Goal: Obtain resource: Obtain resource

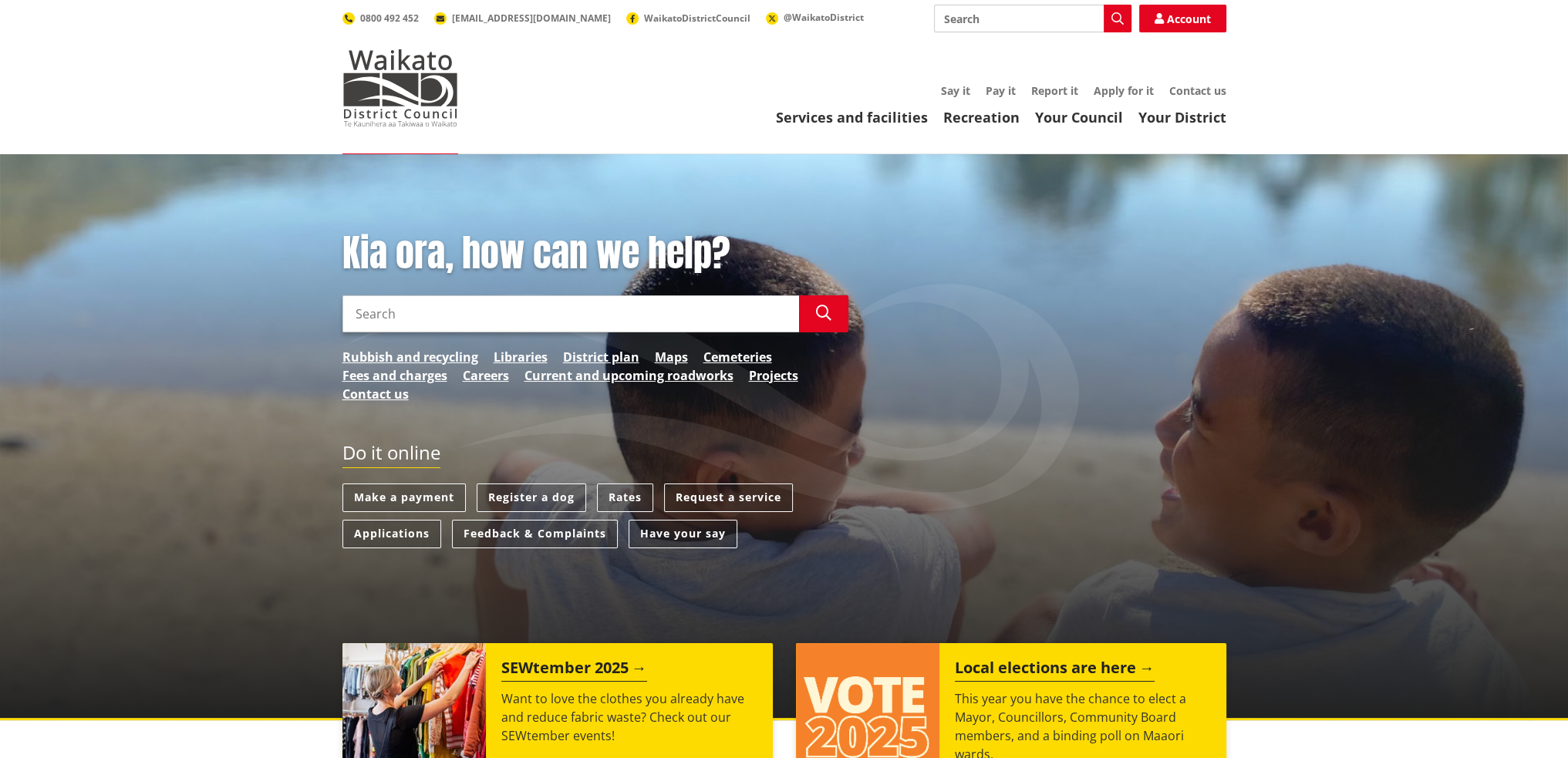
click at [389, 320] on input "Search" at bounding box center [570, 313] width 456 height 37
type input "A"
type input "affected persons form"
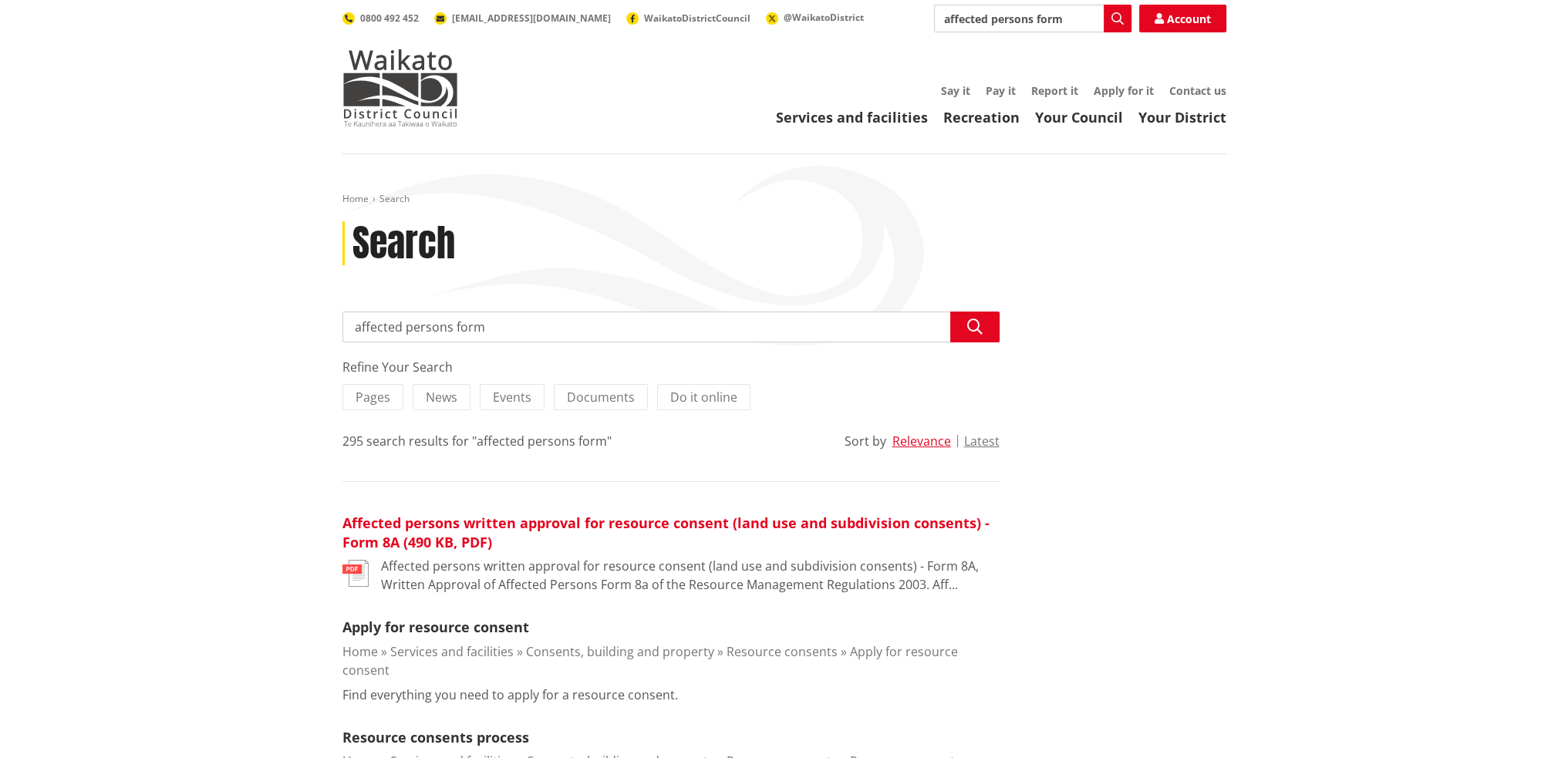
click at [525, 517] on link "Affected persons written approval for resource consent (land use and subdivisio…" at bounding box center [666, 532] width 647 height 37
